Goal: Information Seeking & Learning: Learn about a topic

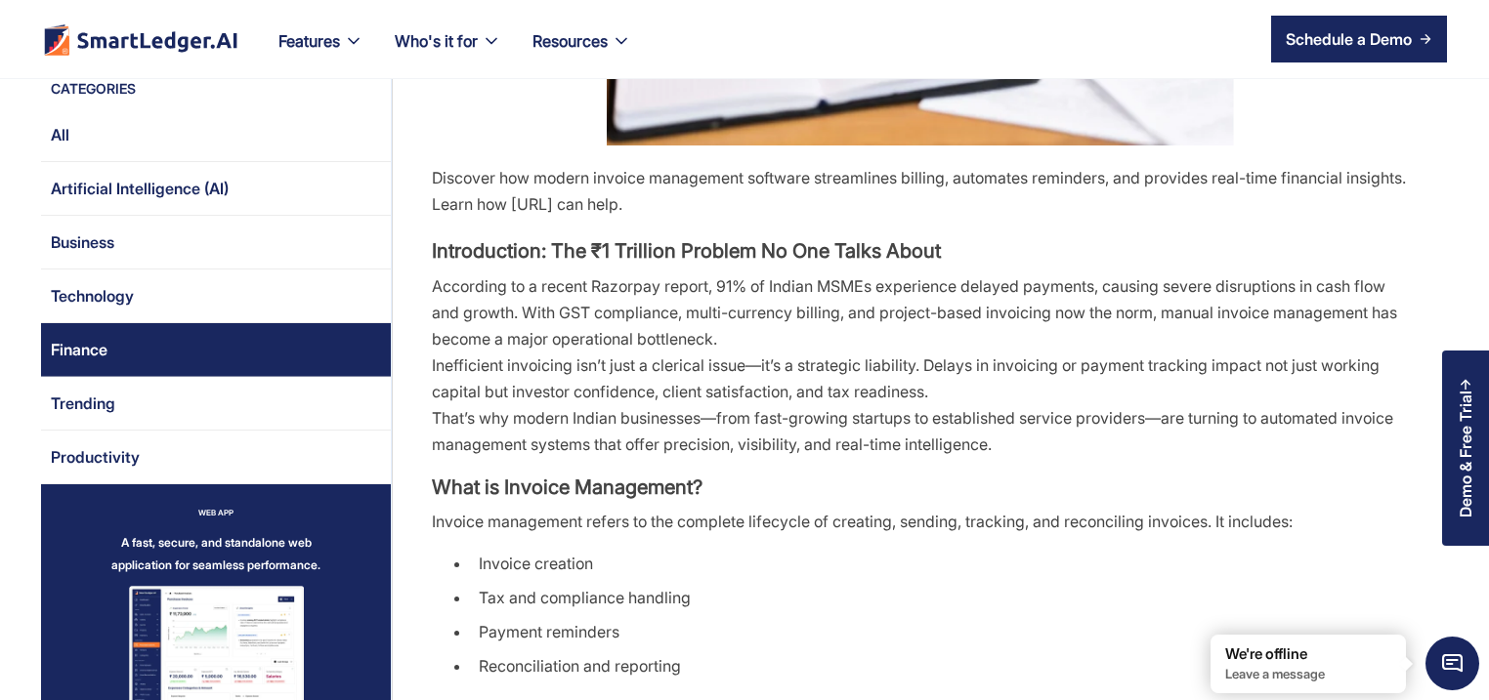
scroll to position [656, 0]
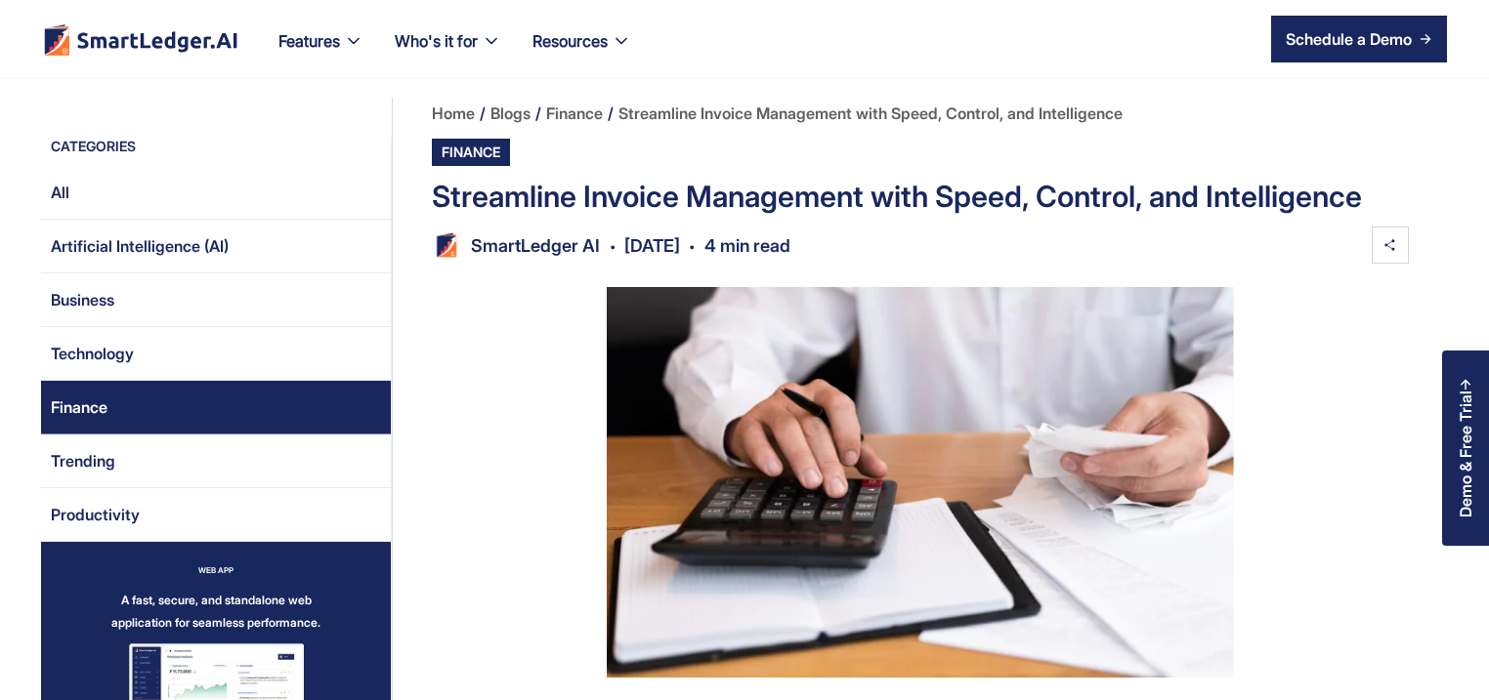
scroll to position [1375, 0]
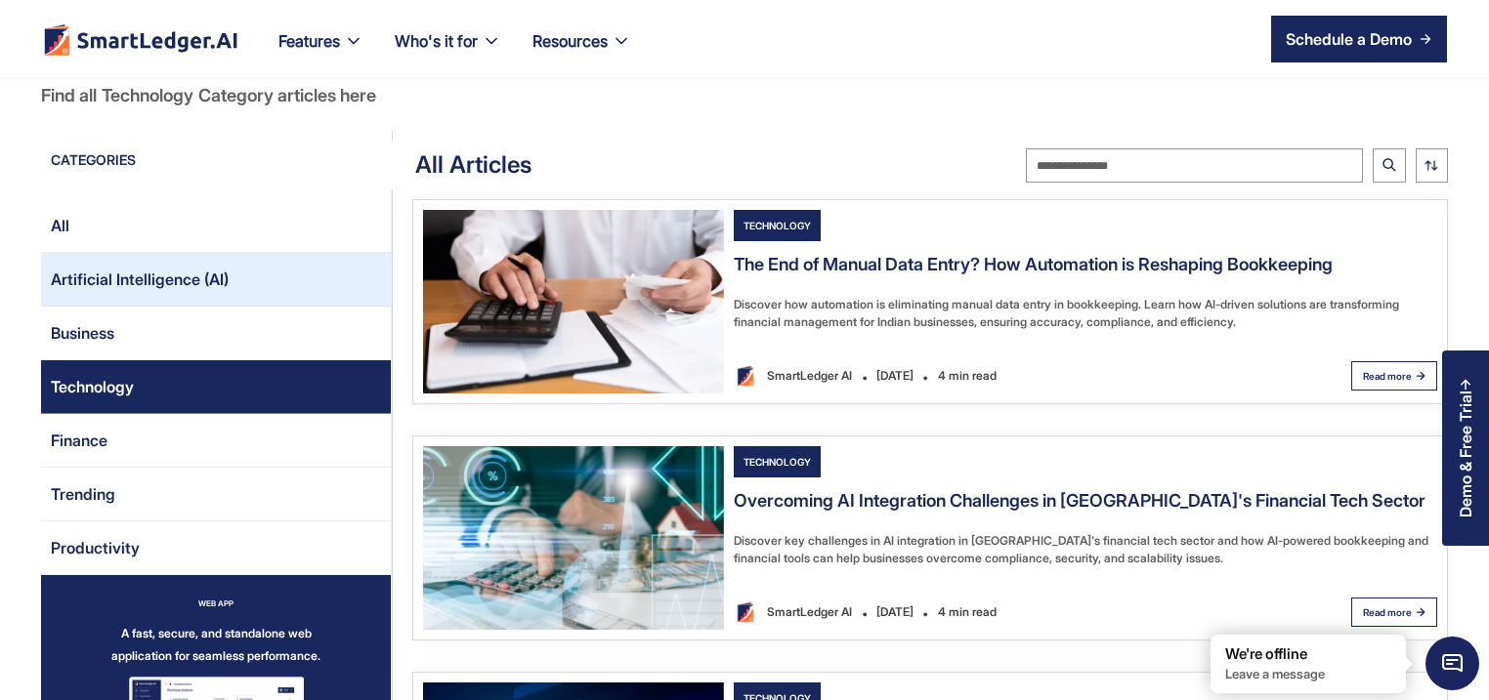
scroll to position [94, 0]
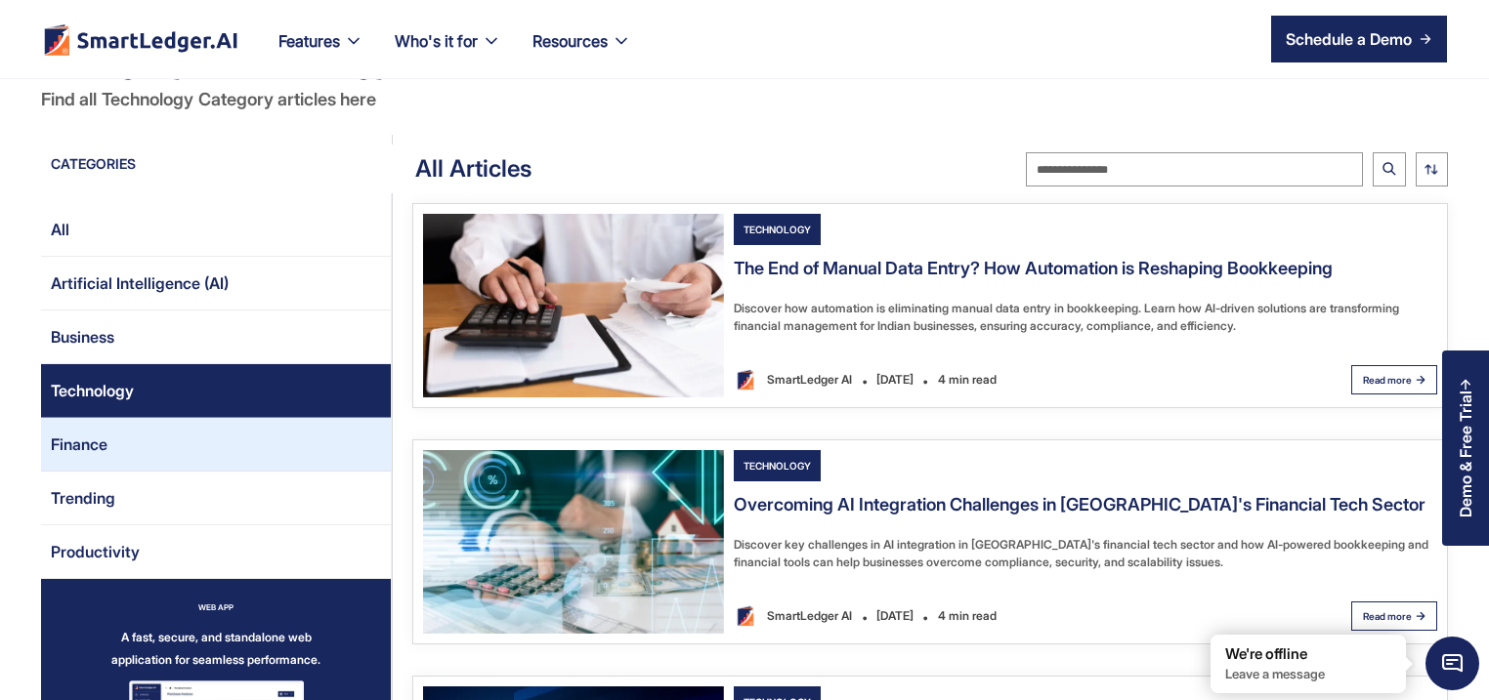
click at [168, 438] on link "Finance" at bounding box center [216, 445] width 350 height 54
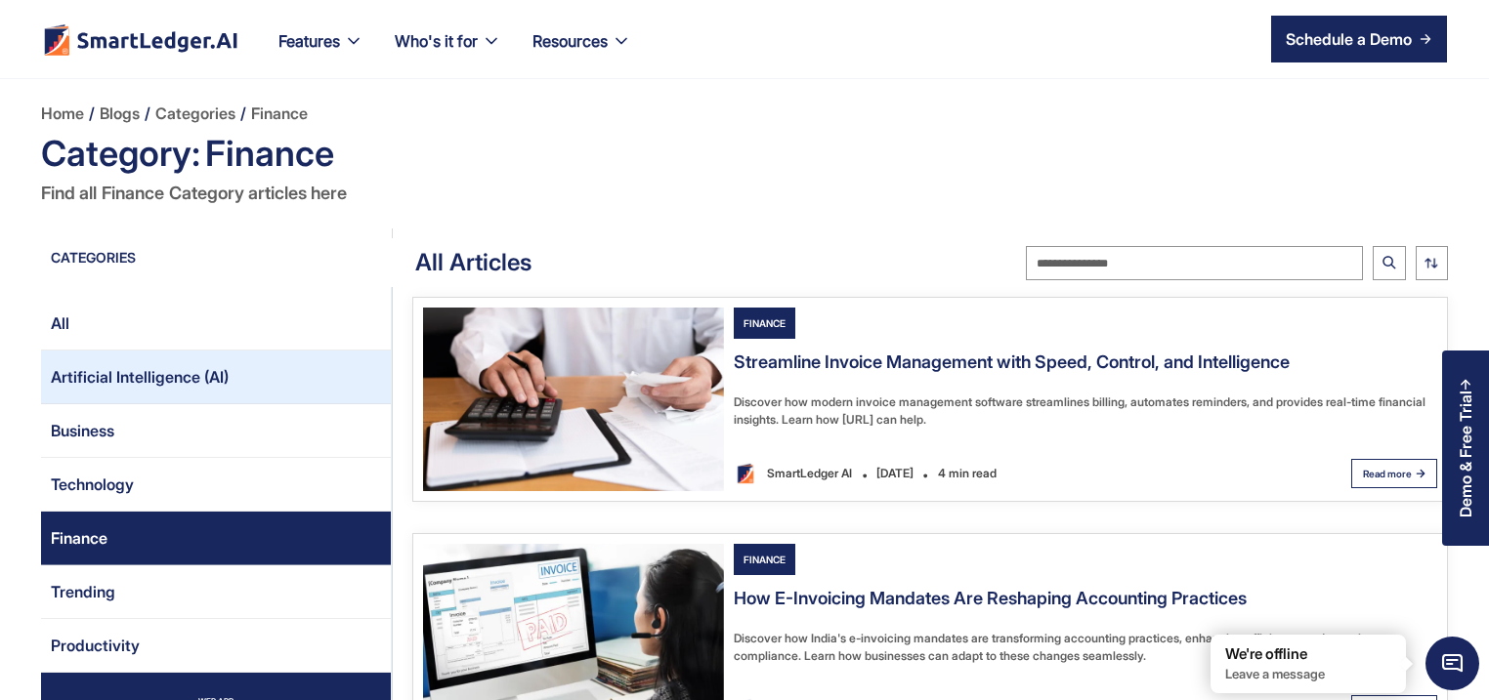
click at [160, 401] on link "Artificial Intelligence (AI)" at bounding box center [216, 378] width 350 height 54
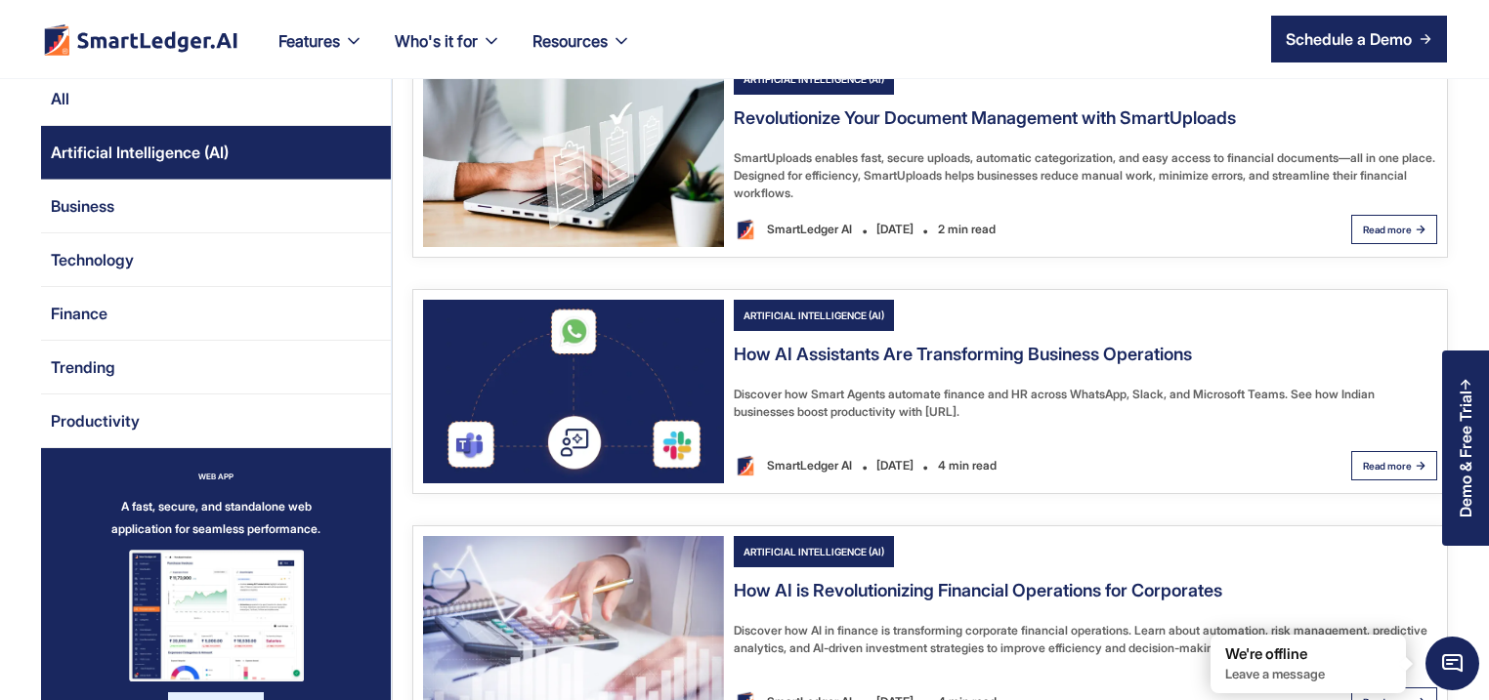
scroll to position [94, 0]
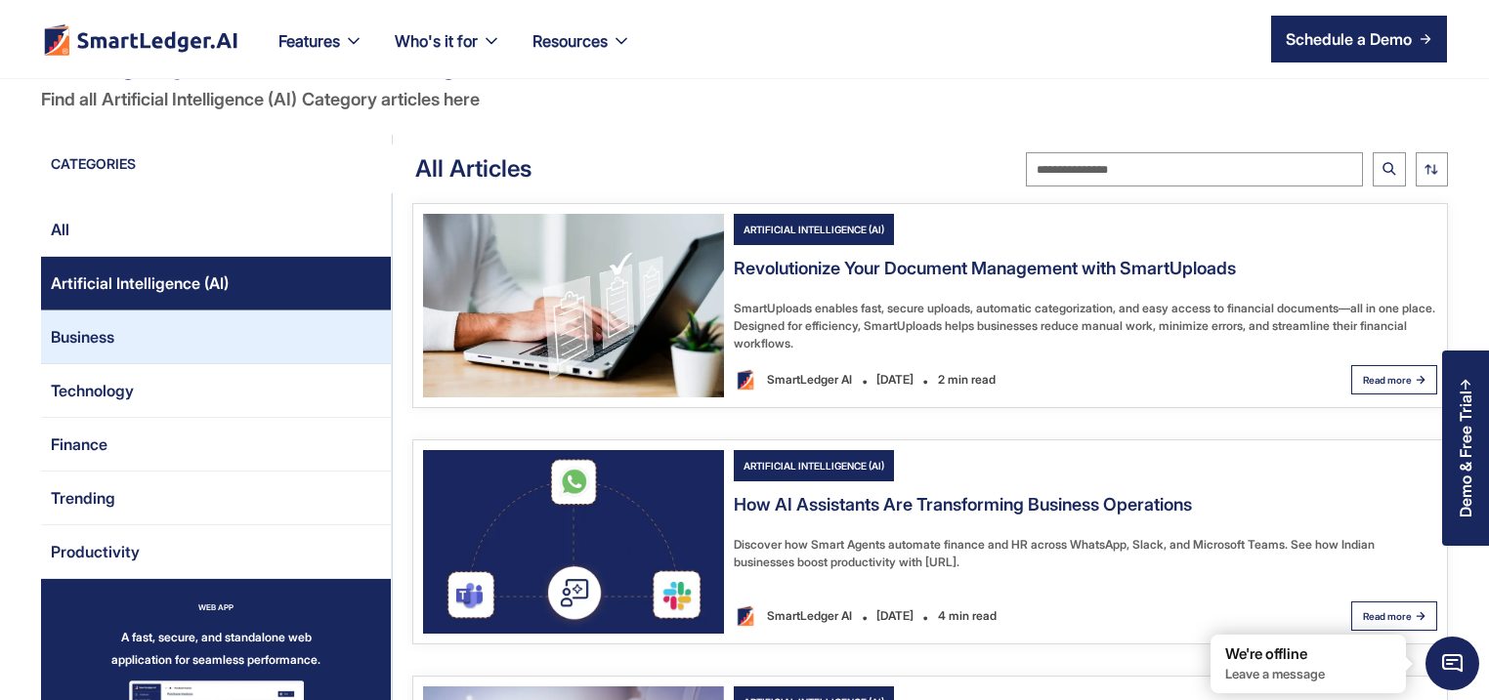
click at [124, 351] on link "Business" at bounding box center [216, 338] width 350 height 54
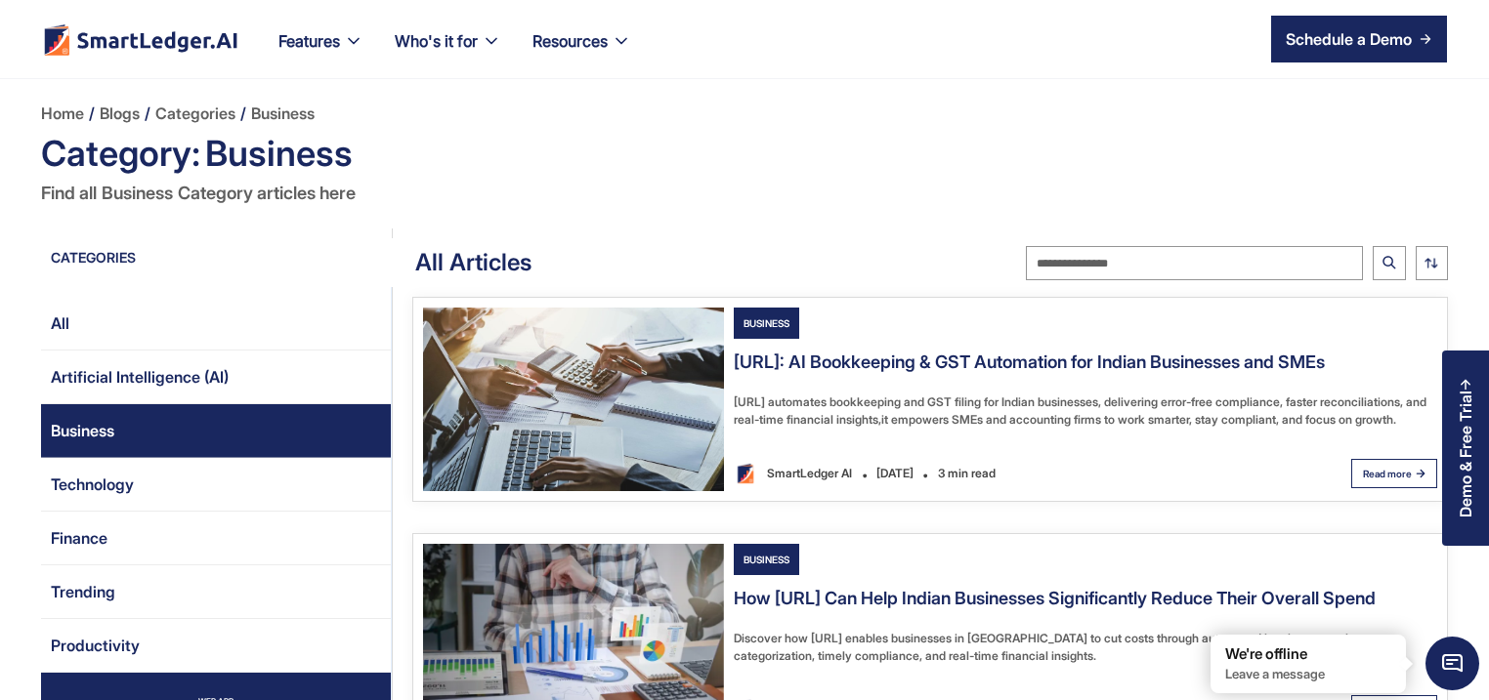
scroll to position [94, 0]
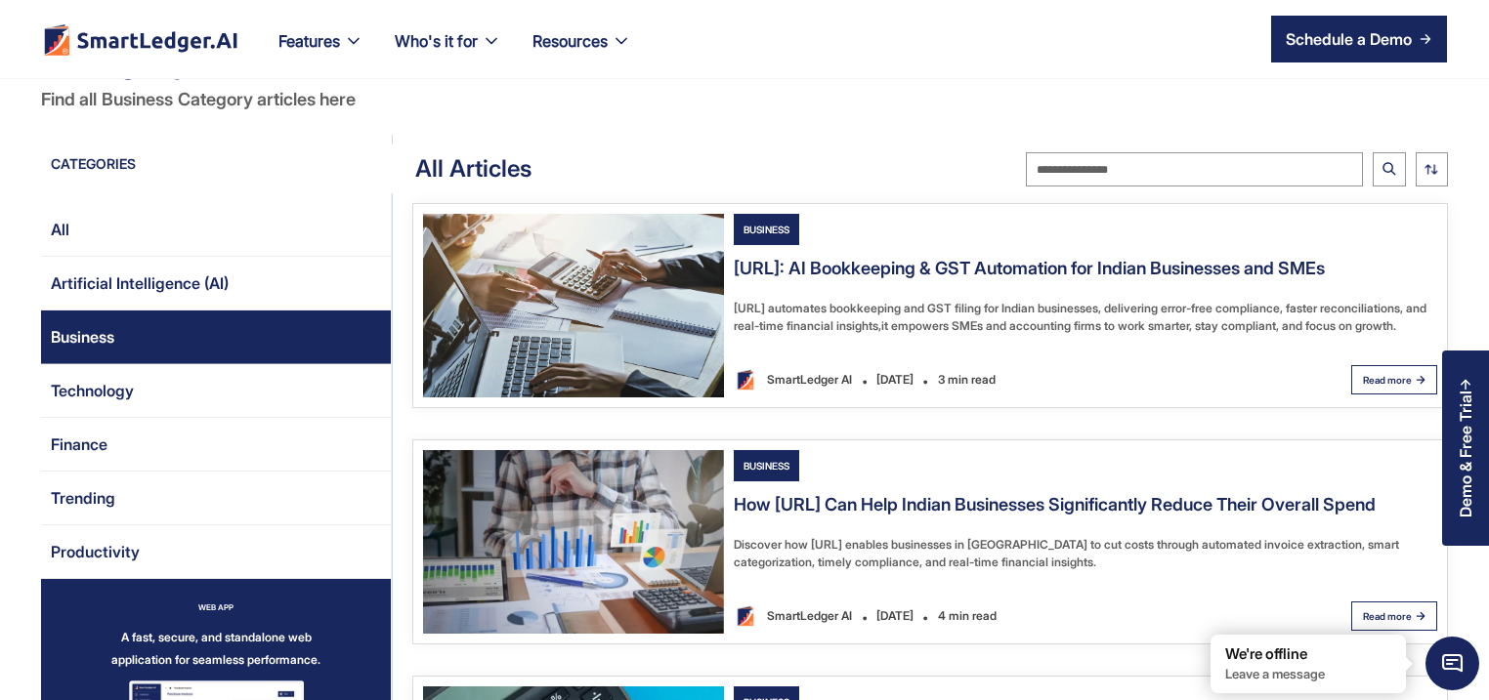
click at [632, 314] on img "Email Form 2" at bounding box center [573, 306] width 301 height 184
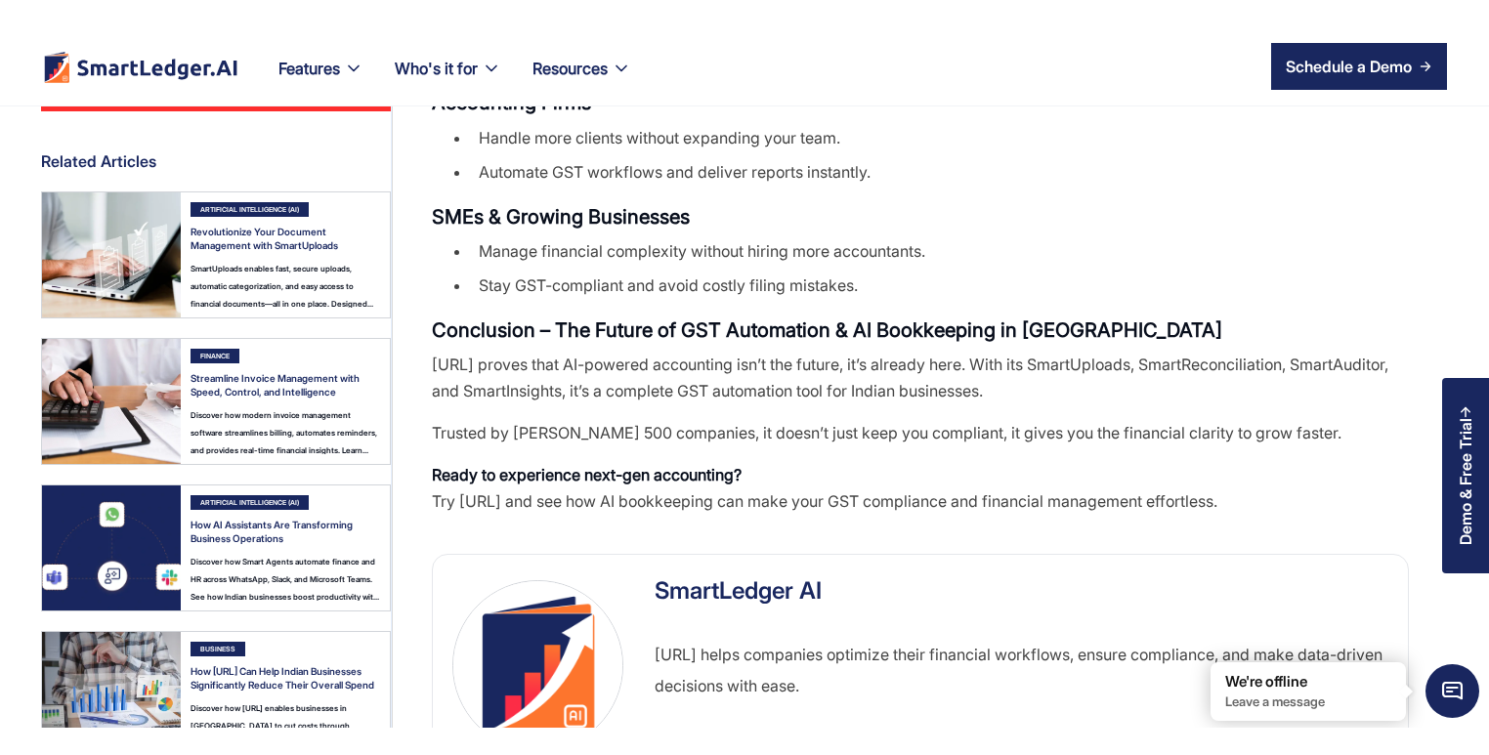
scroll to position [3001, 0]
